Goal: Task Accomplishment & Management: Manage account settings

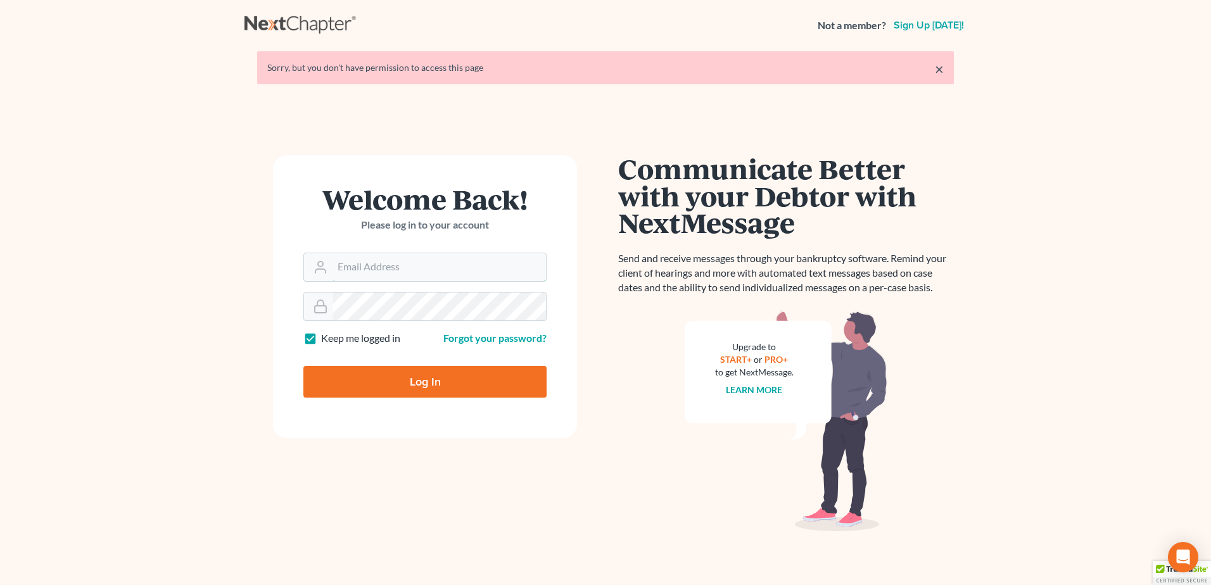
type input "[PERSON_NAME][EMAIL_ADDRESS][DOMAIN_NAME]"
click at [376, 397] on input "Log In" at bounding box center [424, 382] width 243 height 32
type input "Thinking..."
type input "[PERSON_NAME][EMAIL_ADDRESS][DOMAIN_NAME]"
click at [398, 378] on input "Log In" at bounding box center [424, 382] width 243 height 32
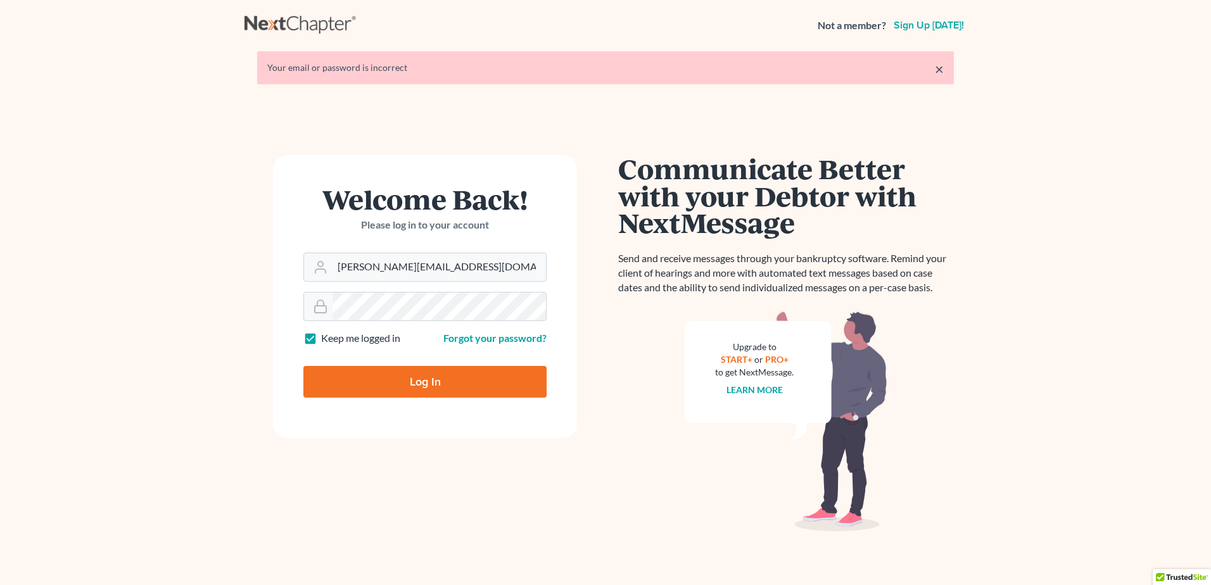
type input "Thinking..."
type input "[PERSON_NAME][EMAIL_ADDRESS][DOMAIN_NAME]"
click at [400, 321] on div at bounding box center [424, 306] width 243 height 29
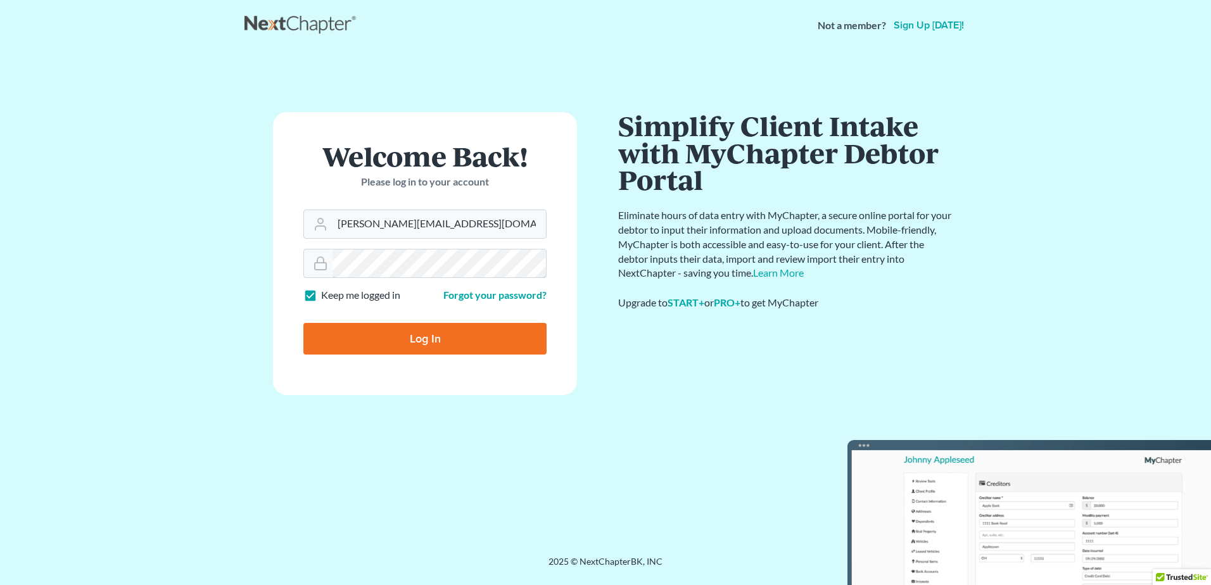
drag, startPoint x: 400, startPoint y: 321, endPoint x: 220, endPoint y: 248, distance: 195.0
click at [220, 248] on main "× Your email or password is incorrect Welcome Back! Please log in to your accou…" at bounding box center [605, 288] width 1211 height 475
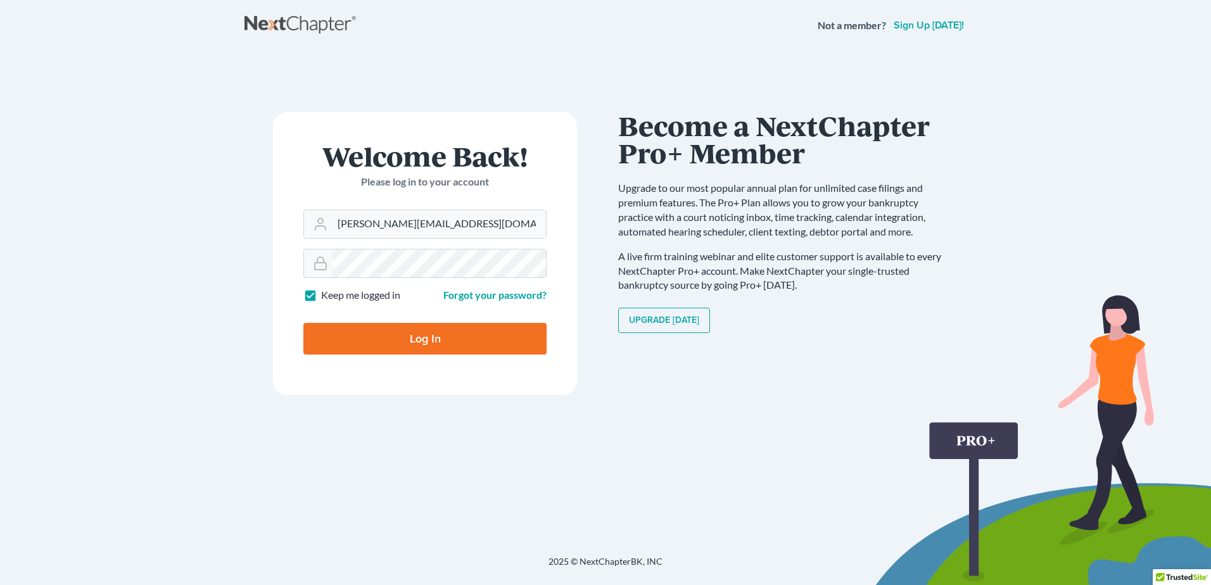
click at [344, 340] on input "Log In" at bounding box center [424, 339] width 243 height 32
type input "Thinking..."
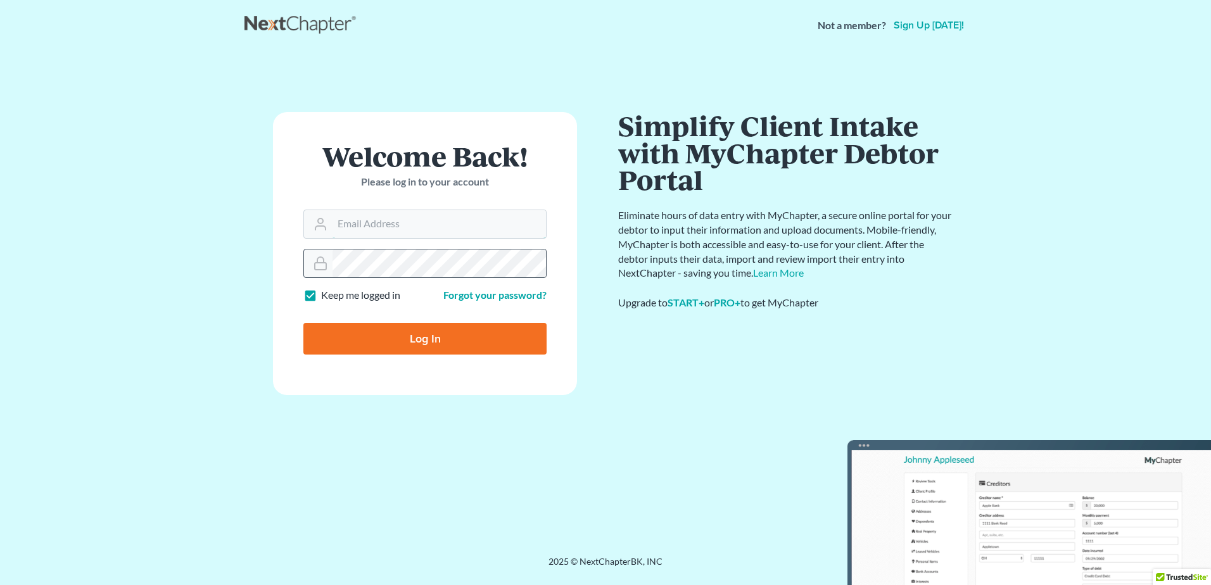
type input "[PERSON_NAME][EMAIL_ADDRESS][DOMAIN_NAME]"
click at [182, 255] on main "× Your email or password is incorrect Welcome Back! Please log in to your accou…" at bounding box center [605, 288] width 1211 height 475
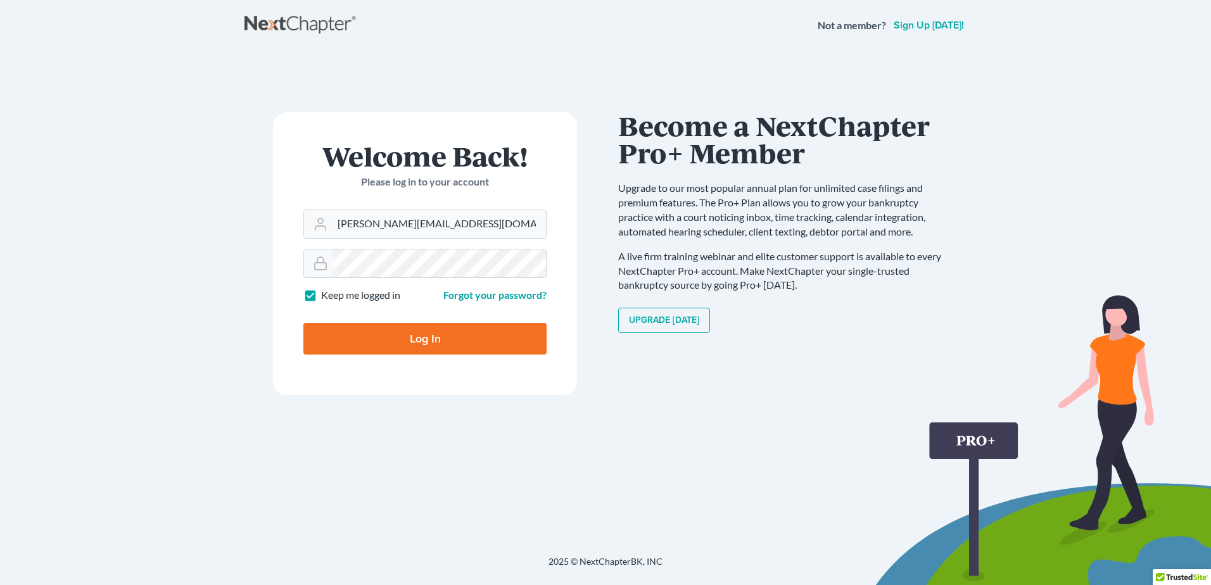
click at [333, 333] on input "Log In" at bounding box center [424, 339] width 243 height 32
type input "Thinking..."
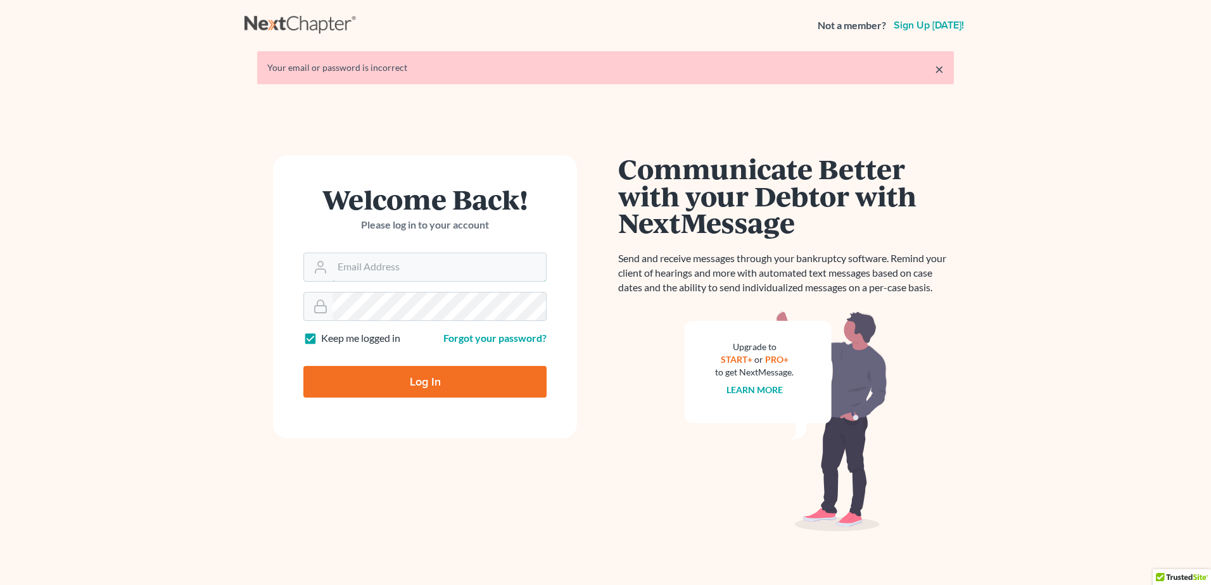
type input "[PERSON_NAME][EMAIL_ADDRESS][DOMAIN_NAME]"
drag, startPoint x: 284, startPoint y: 297, endPoint x: 276, endPoint y: 291, distance: 9.5
click at [278, 293] on form "Welcome Back! Please log in to your account Email Address terrence@tfanlaw.com …" at bounding box center [425, 296] width 304 height 283
click at [233, 288] on main "× Your email or password is incorrect Welcome Back! Please log in to your accou…" at bounding box center [605, 310] width 1211 height 518
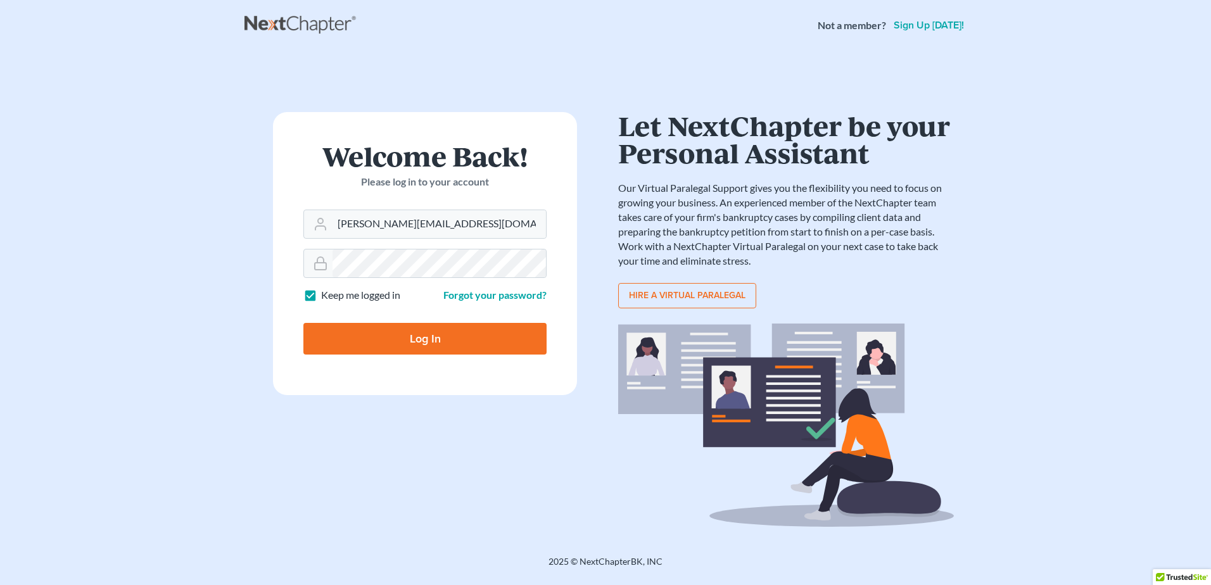
click at [338, 336] on input "Log In" at bounding box center [424, 339] width 243 height 32
type input "Thinking..."
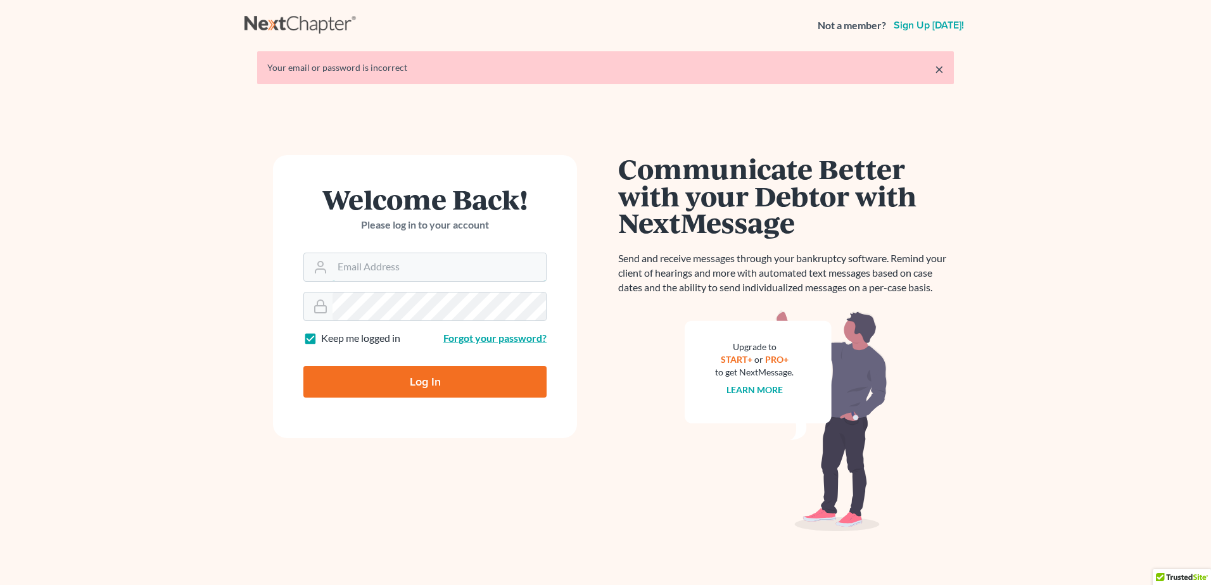
type input "[PERSON_NAME][EMAIL_ADDRESS][DOMAIN_NAME]"
click at [511, 338] on link "Forgot your password?" at bounding box center [495, 338] width 103 height 12
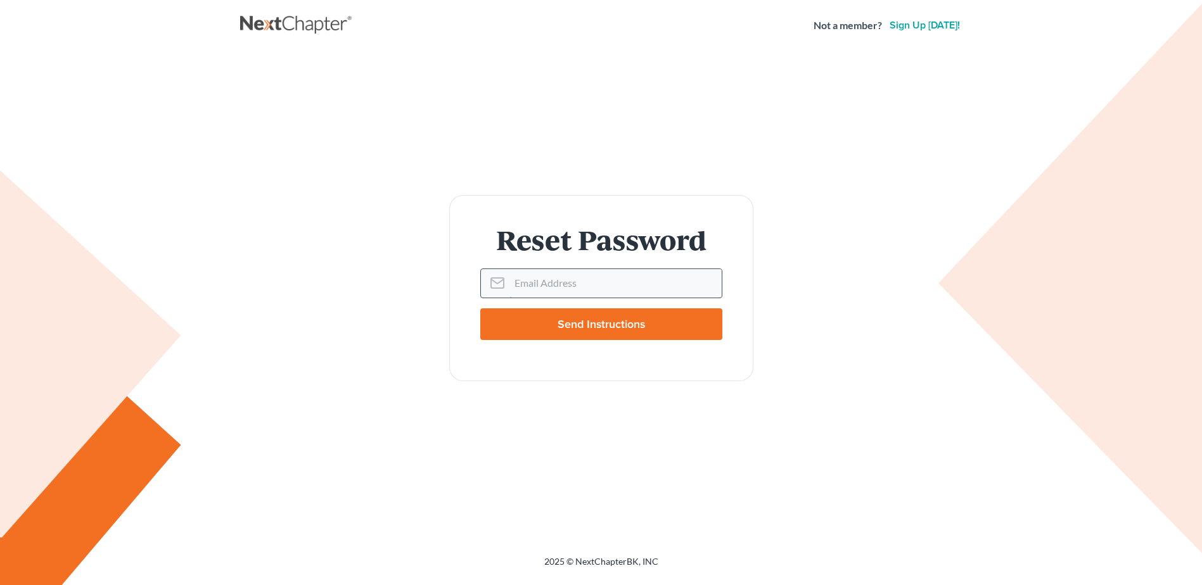
click at [525, 288] on input "Email Address" at bounding box center [615, 283] width 212 height 28
type input "[PERSON_NAME][EMAIL_ADDRESS][DOMAIN_NAME]"
click at [553, 328] on input "Send Instructions" at bounding box center [601, 325] width 242 height 32
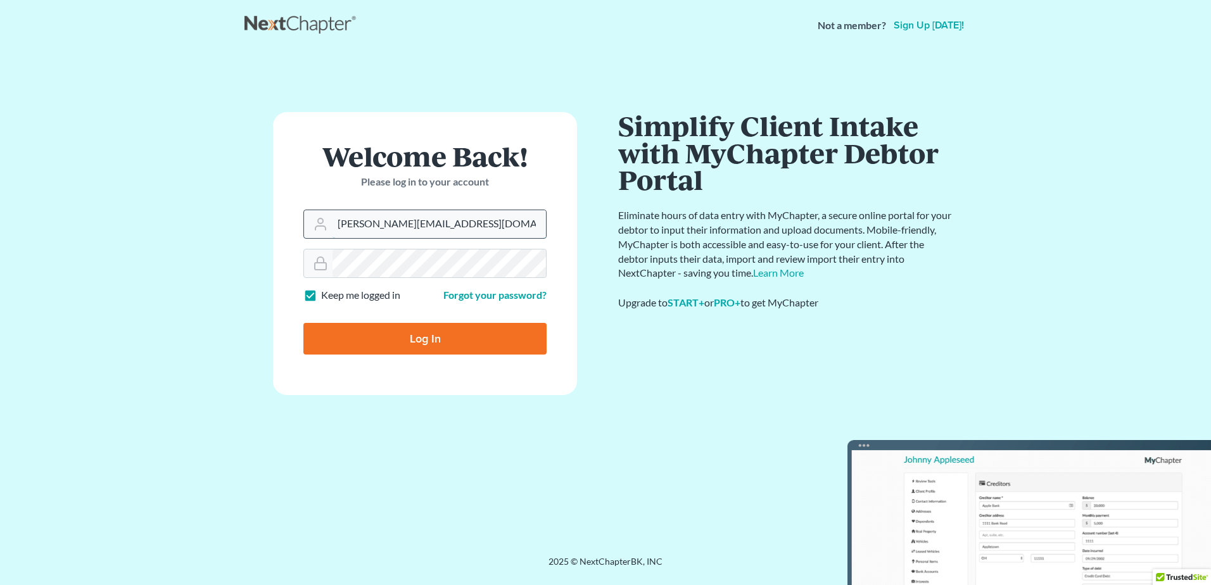
click at [425, 228] on input "[PERSON_NAME][EMAIL_ADDRESS][DOMAIN_NAME]" at bounding box center [440, 224] width 214 height 28
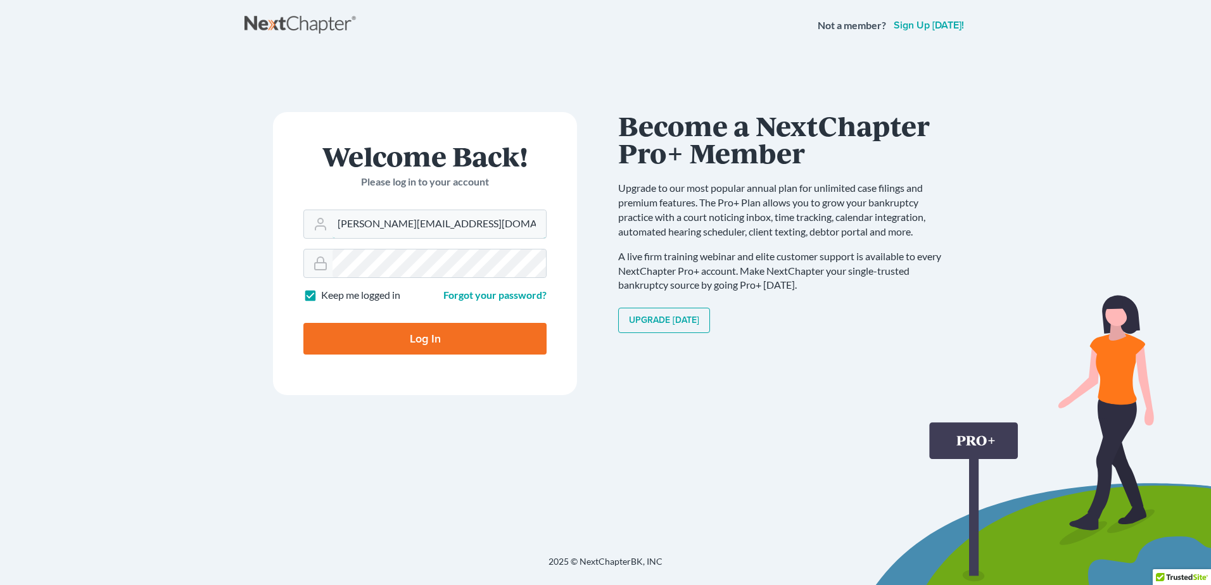
drag, startPoint x: 440, startPoint y: 226, endPoint x: 161, endPoint y: 203, distance: 280.3
click at [166, 205] on main "× This email address is not registered with NextChapter. Please enter the email…" at bounding box center [605, 288] width 1211 height 475
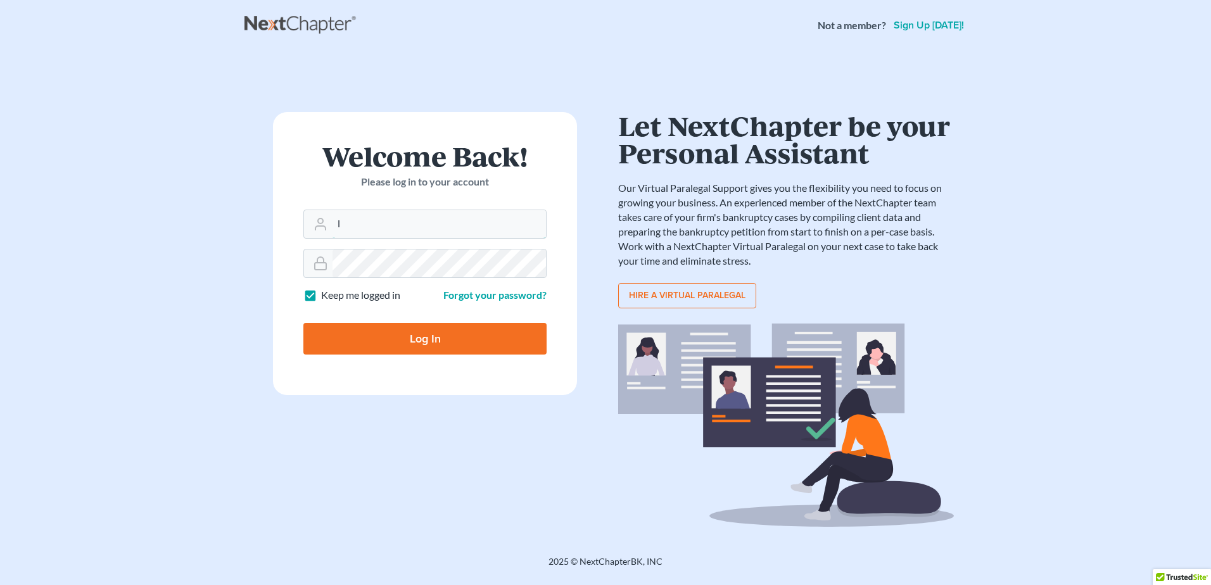
type input "legaltfan@gmail.com"
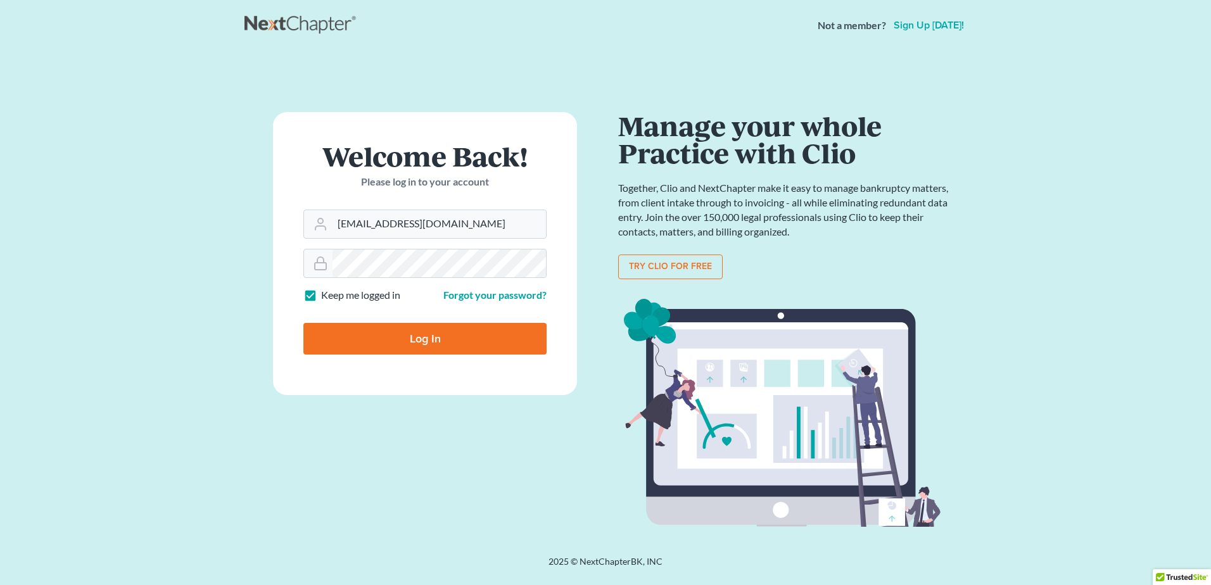
click at [399, 336] on input "Log In" at bounding box center [424, 339] width 243 height 32
type input "Thinking..."
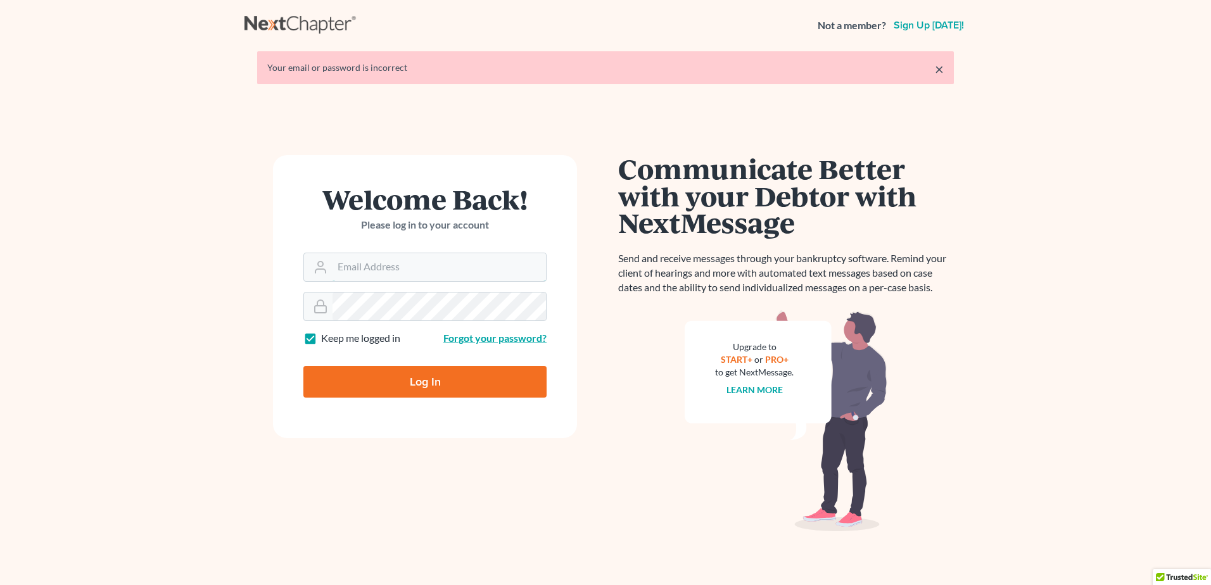
type input "[PERSON_NAME][EMAIL_ADDRESS][DOMAIN_NAME]"
click at [461, 335] on link "Forgot your password?" at bounding box center [495, 338] width 103 height 12
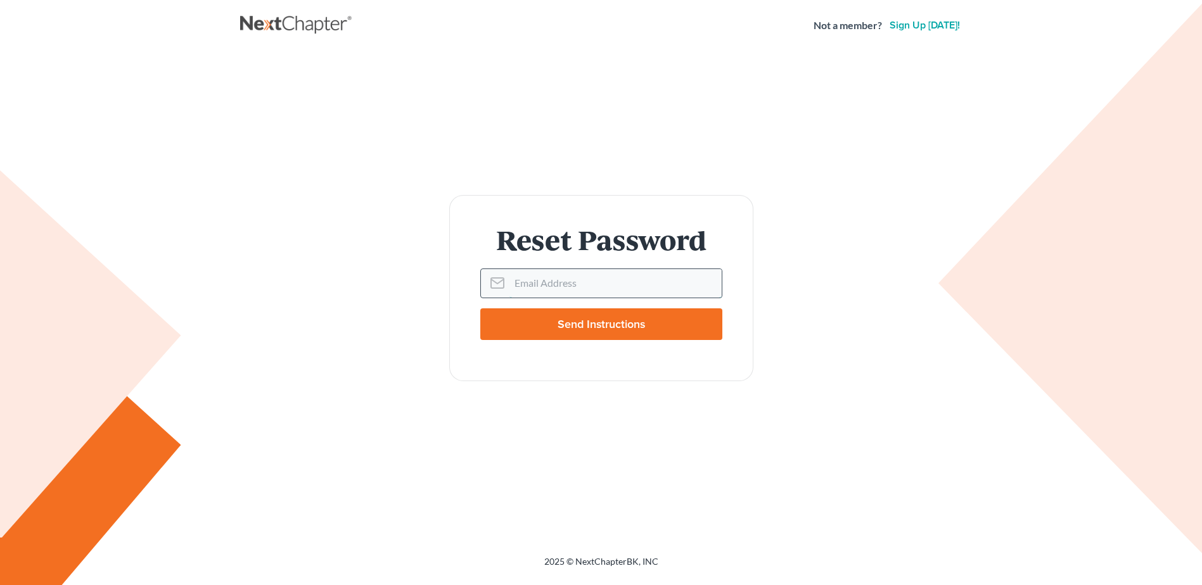
click at [520, 289] on input "Email Address" at bounding box center [615, 283] width 212 height 28
type input "legaltfan@gmail.com"
click at [550, 333] on input "Send Instructions" at bounding box center [601, 325] width 242 height 32
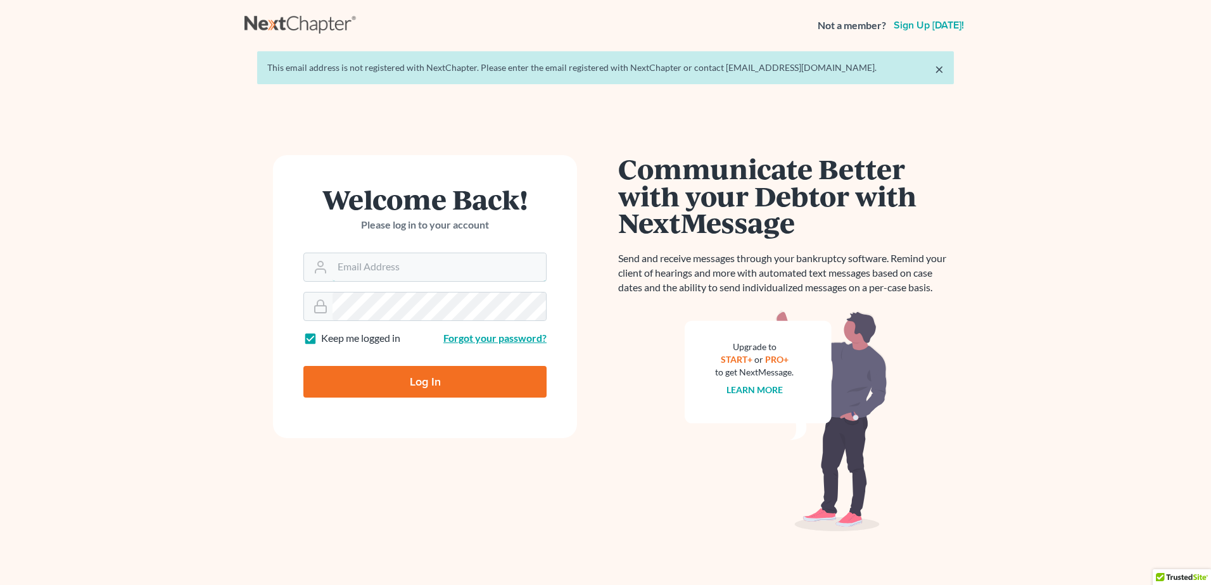
type input "[PERSON_NAME][EMAIL_ADDRESS][DOMAIN_NAME]"
click at [499, 333] on link "Forgot your password?" at bounding box center [495, 338] width 103 height 12
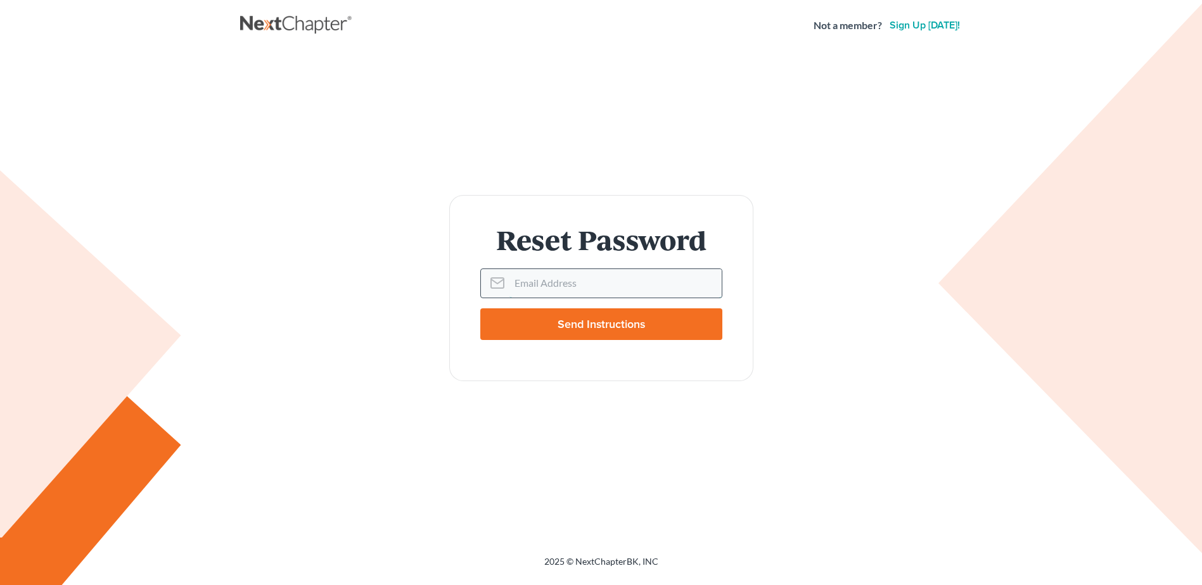
click at [525, 290] on input "Email Address" at bounding box center [615, 283] width 212 height 28
type input "[PERSON_NAME][EMAIL_ADDRESS][DOMAIN_NAME]"
click at [546, 335] on input "Send Instructions" at bounding box center [601, 325] width 242 height 32
